Goal: Communication & Community: Answer question/provide support

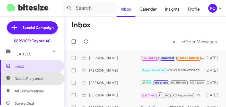
click at [32, 80] on span "Needs Response" at bounding box center [37, 78] width 44 height 5
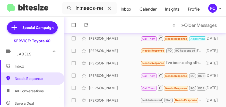
scroll to position [192, 0]
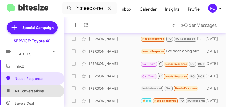
click at [37, 91] on span "All Conversations" at bounding box center [29, 90] width 29 height 5
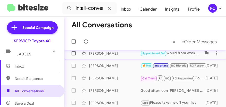
scroll to position [26, 0]
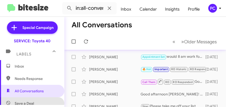
click at [35, 101] on span "Save a Deal" at bounding box center [32, 103] width 64 height 12
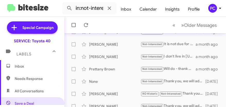
scroll to position [154, 0]
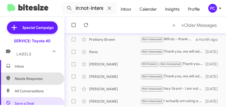
click at [32, 80] on span "Needs Response" at bounding box center [37, 78] width 44 height 5
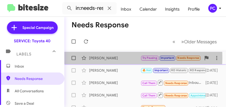
click at [93, 57] on div "[PERSON_NAME]" at bounding box center [114, 57] width 51 height 5
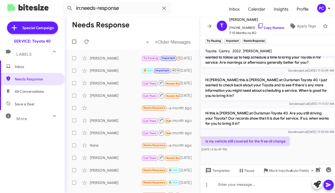
scroll to position [238, 0]
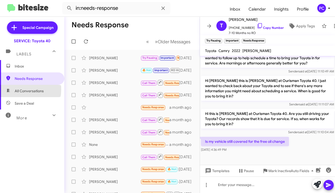
click at [17, 89] on span "All Conversations" at bounding box center [29, 90] width 29 height 5
type input "in:all-conversations"
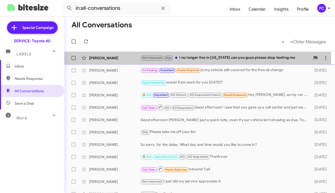
click at [101, 58] on div "[PERSON_NAME]" at bounding box center [114, 57] width 51 height 5
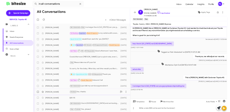
scroll to position [123, 0]
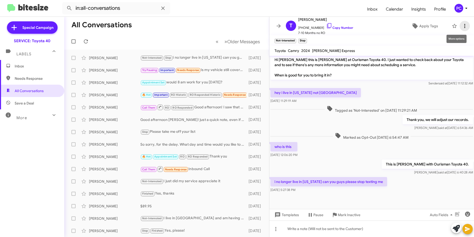
click at [225, 28] on span at bounding box center [465, 26] width 10 height 6
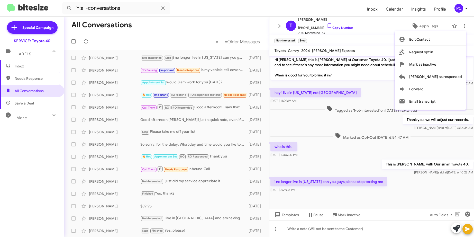
click at [25, 64] on div at bounding box center [237, 118] width 474 height 237
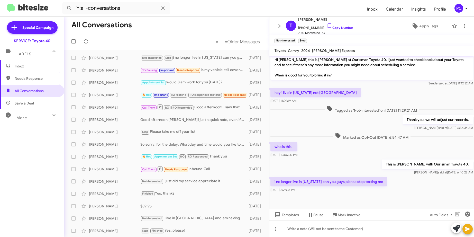
click at [23, 64] on span "Inbox" at bounding box center [37, 65] width 44 height 5
